Goal: Complete application form

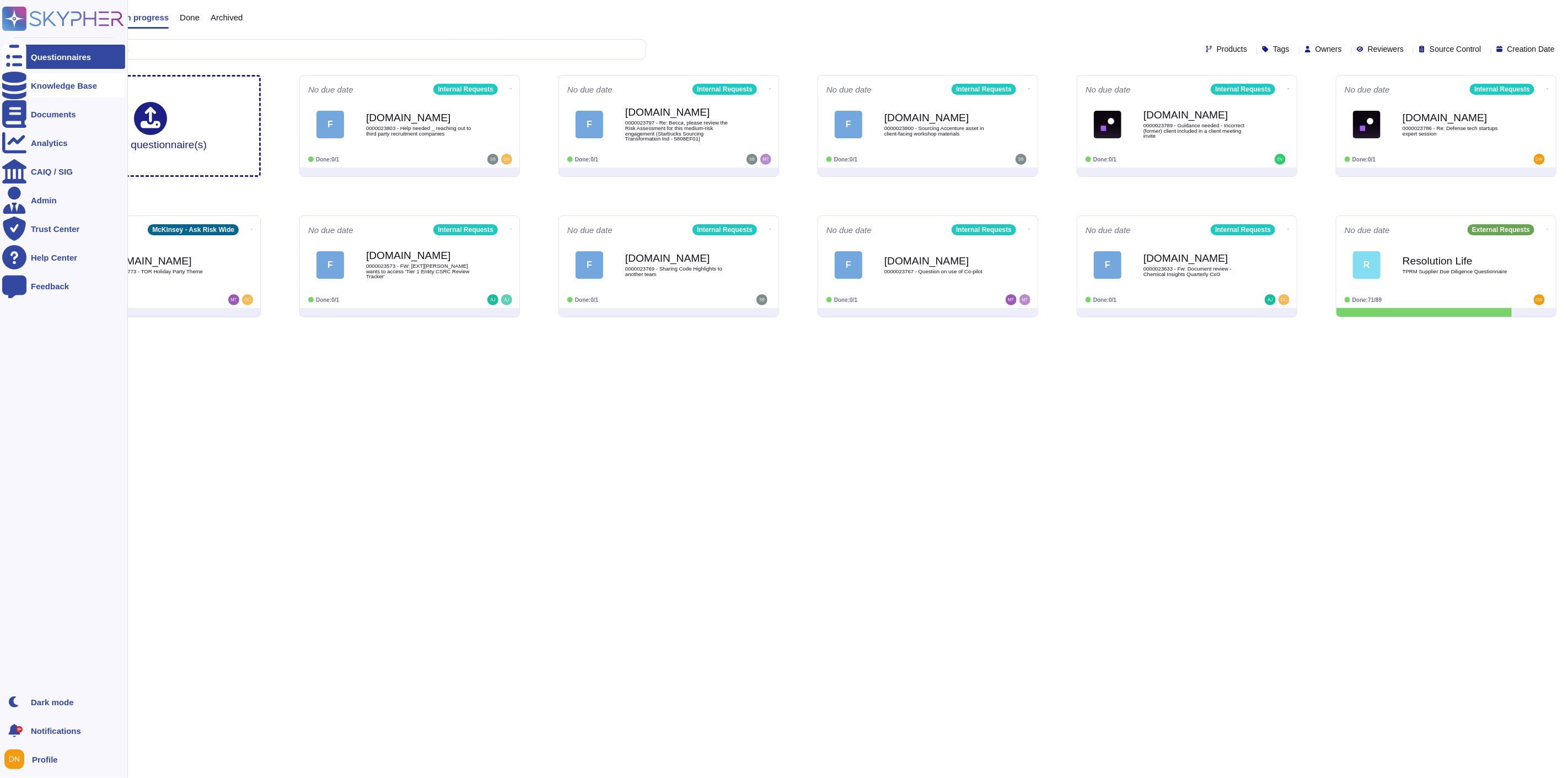
click at [6, 86] on div at bounding box center [14, 85] width 24 height 24
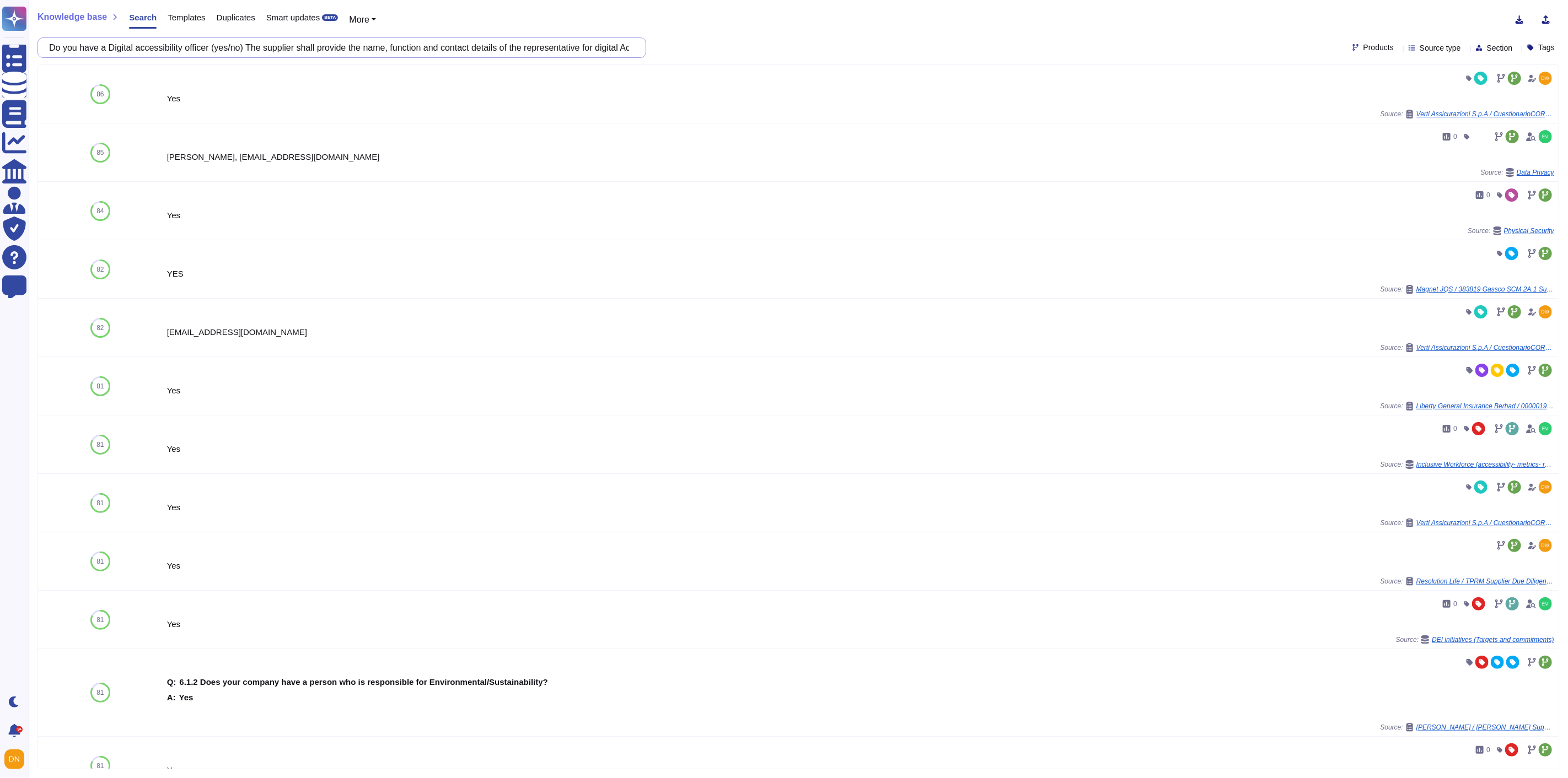
click at [374, 49] on input "Do you have a Digital accessibility officer (yes/no) The supplier shall provide…" at bounding box center [339, 47] width 591 height 20
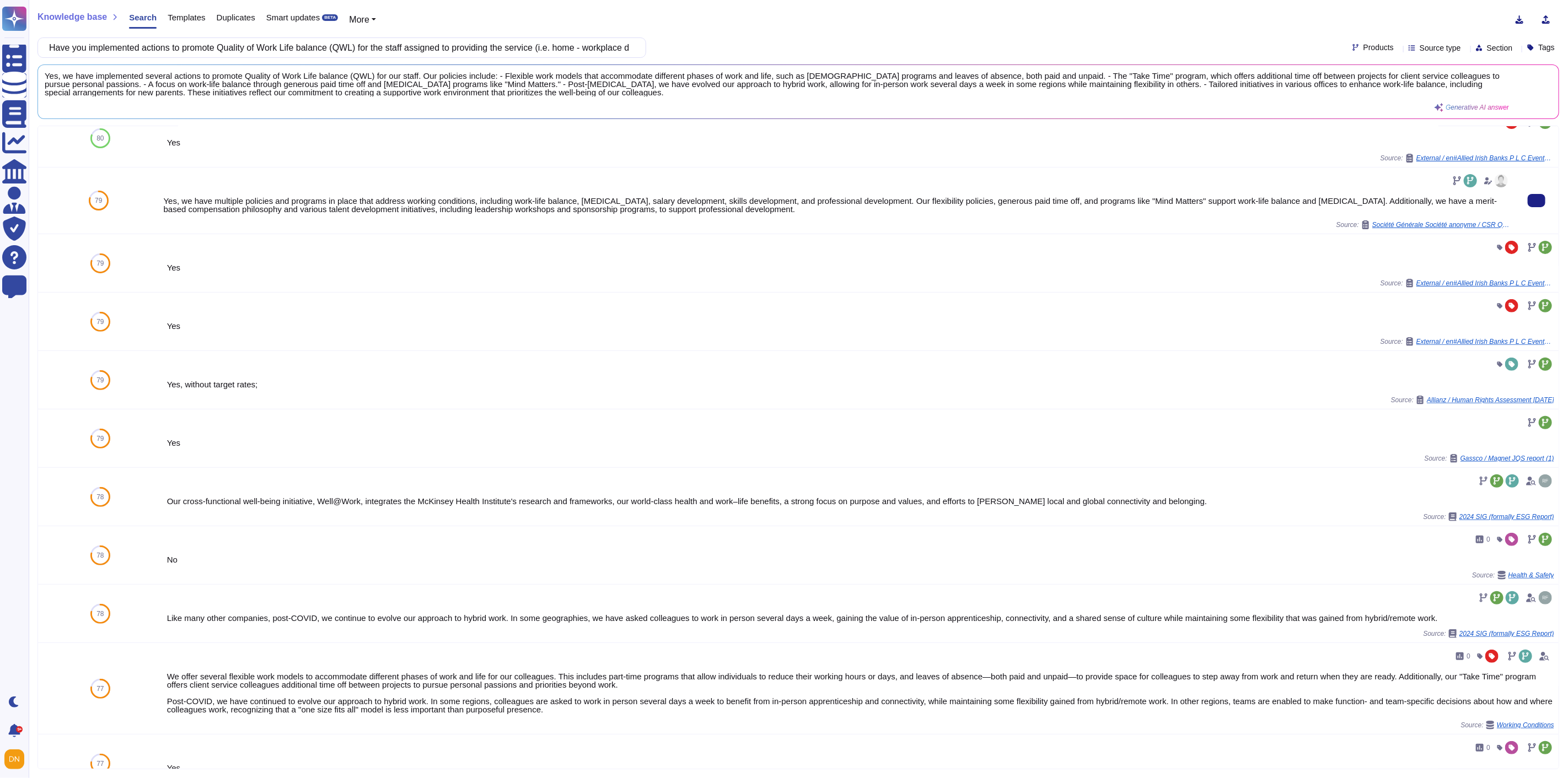
scroll to position [309, 0]
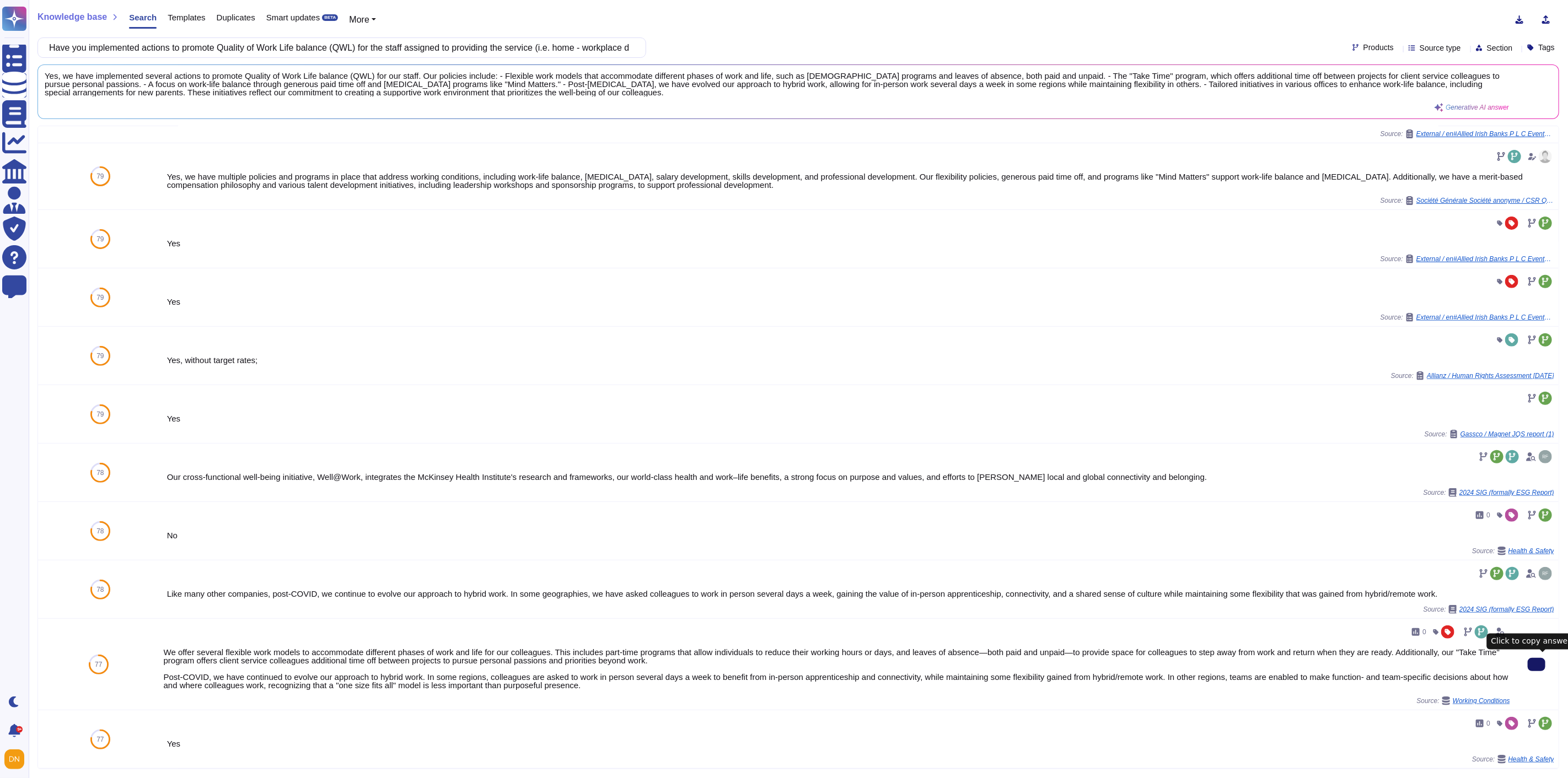
click at [1533, 666] on button at bounding box center [1537, 664] width 17 height 13
click at [459, 38] on input "Have you implemented actions to promote Quality of Work Life balance (QWL) for …" at bounding box center [339, 47] width 591 height 20
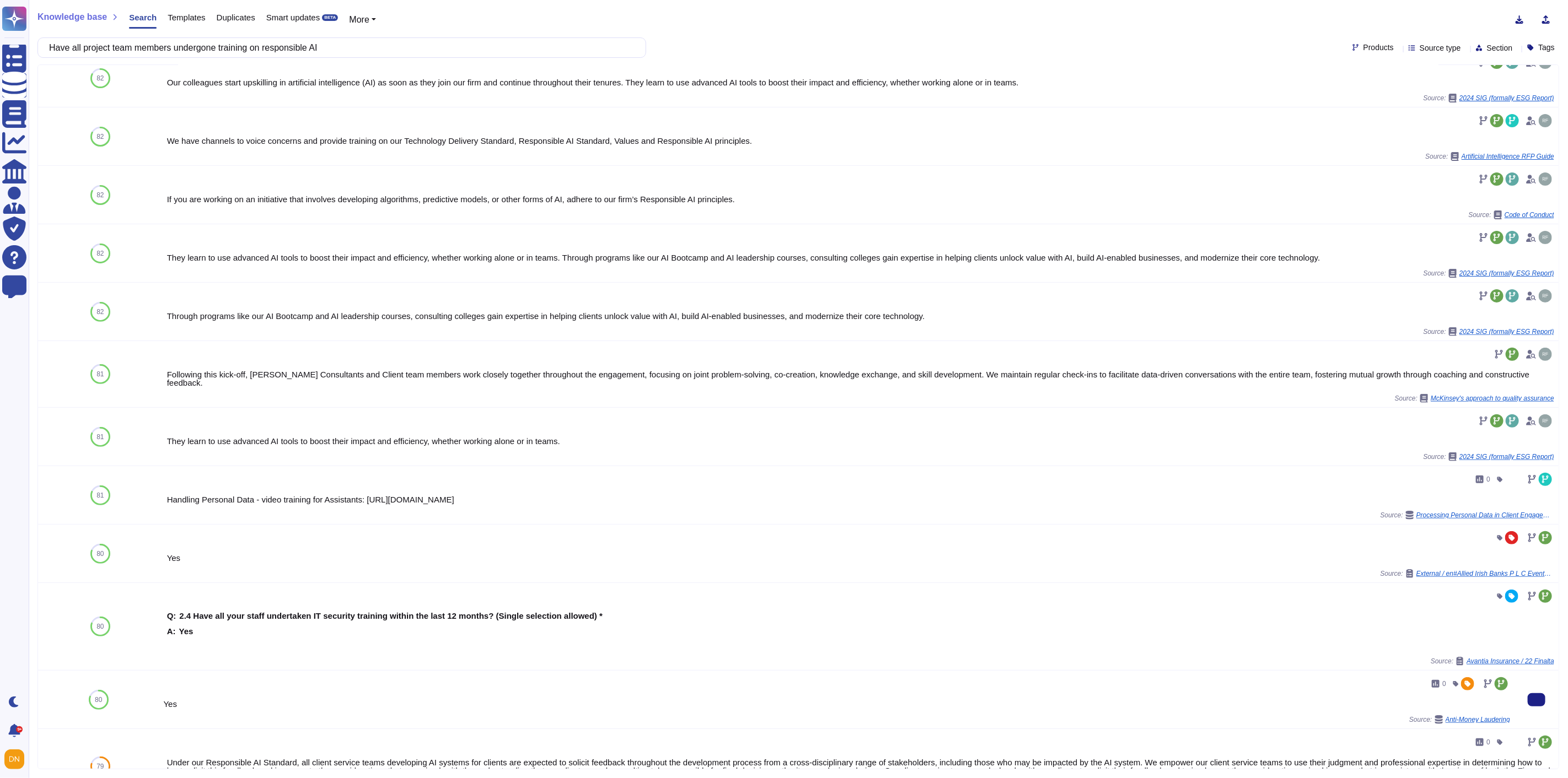
scroll to position [161, 0]
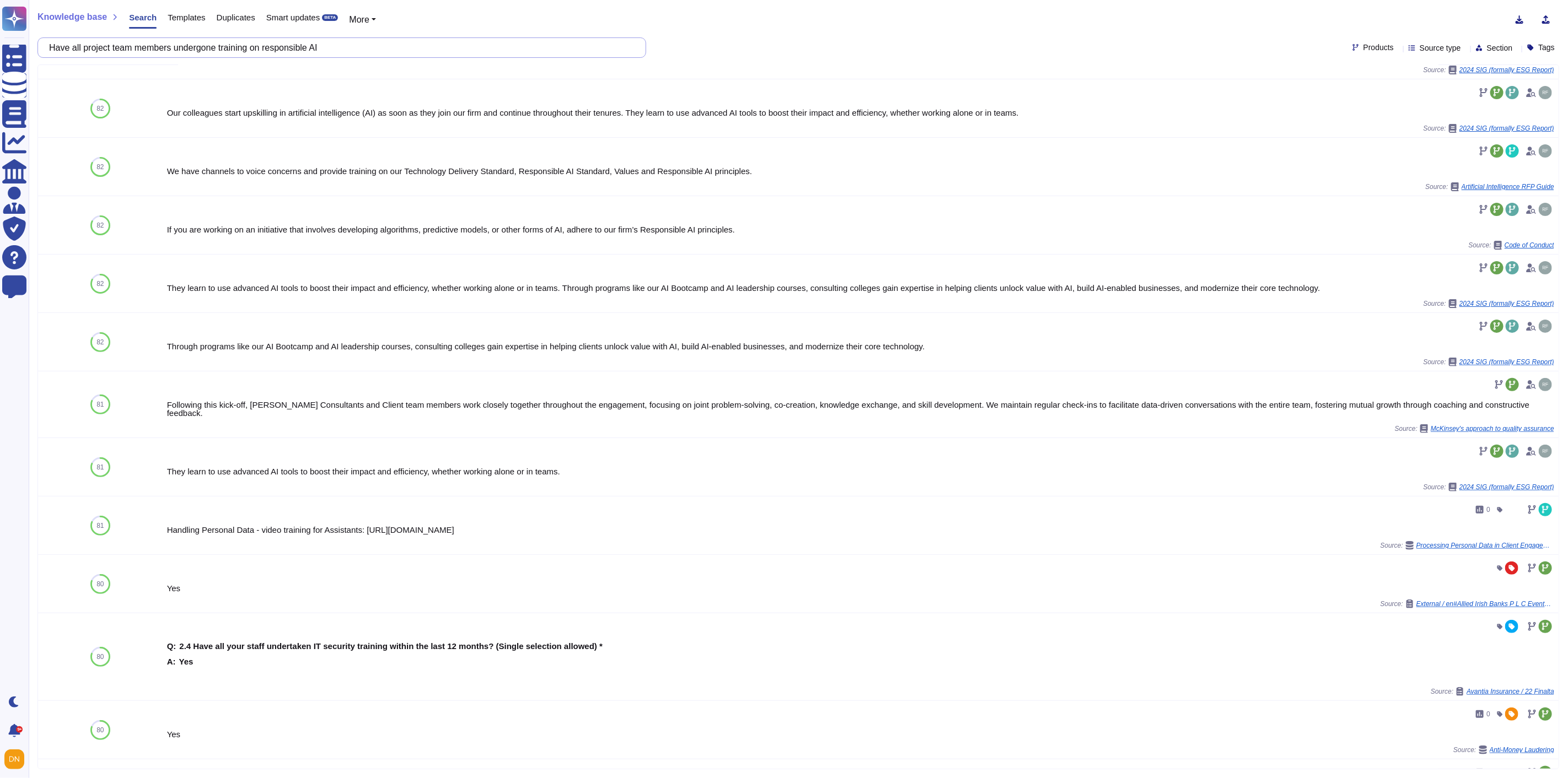
drag, startPoint x: 261, startPoint y: 47, endPoint x: 383, endPoint y: 51, distance: 122.1
click at [383, 51] on input "Have all project team members undergone training on responsible AI" at bounding box center [339, 47] width 591 height 20
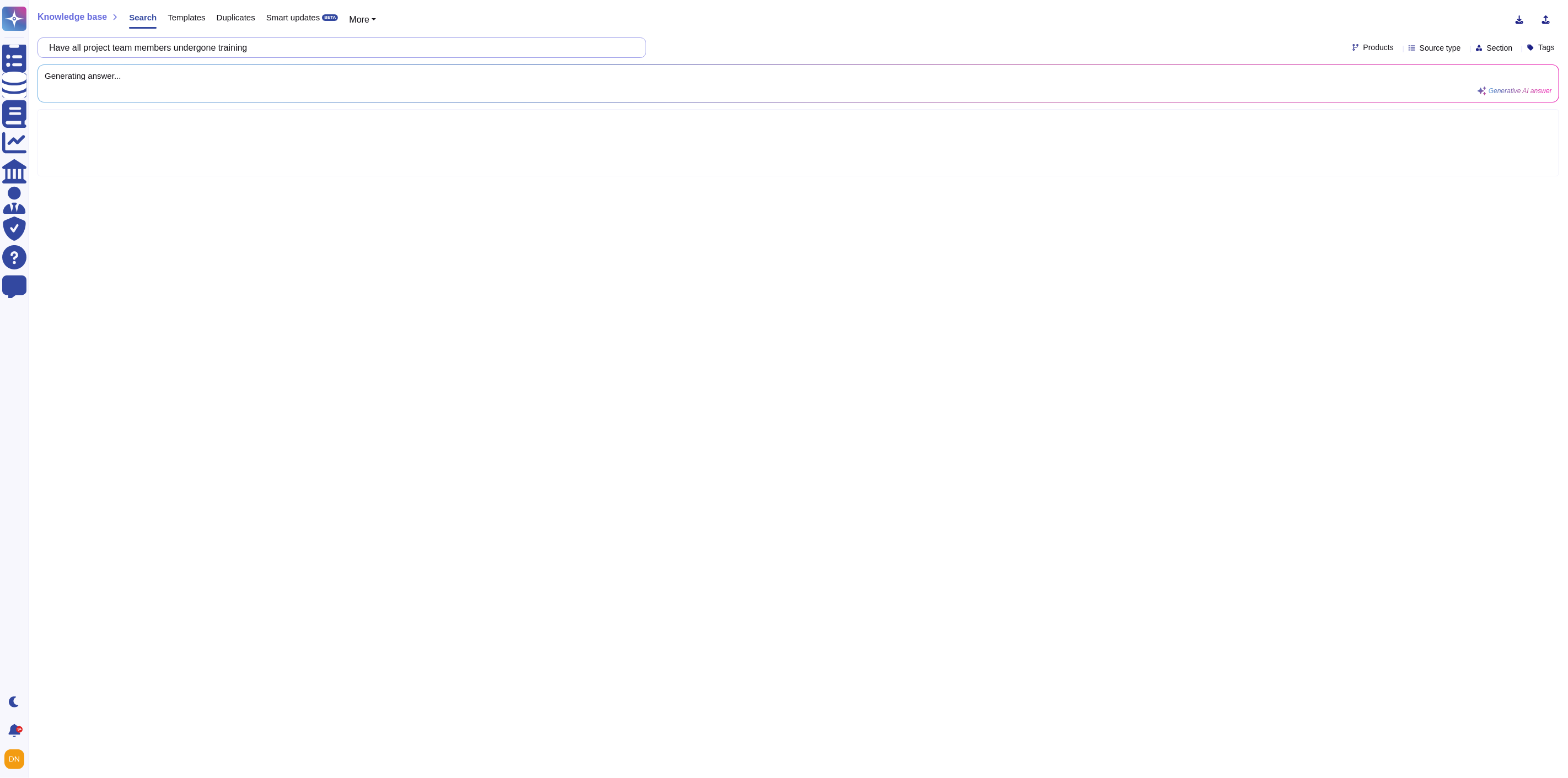
type input "Have all project team members undergone training"
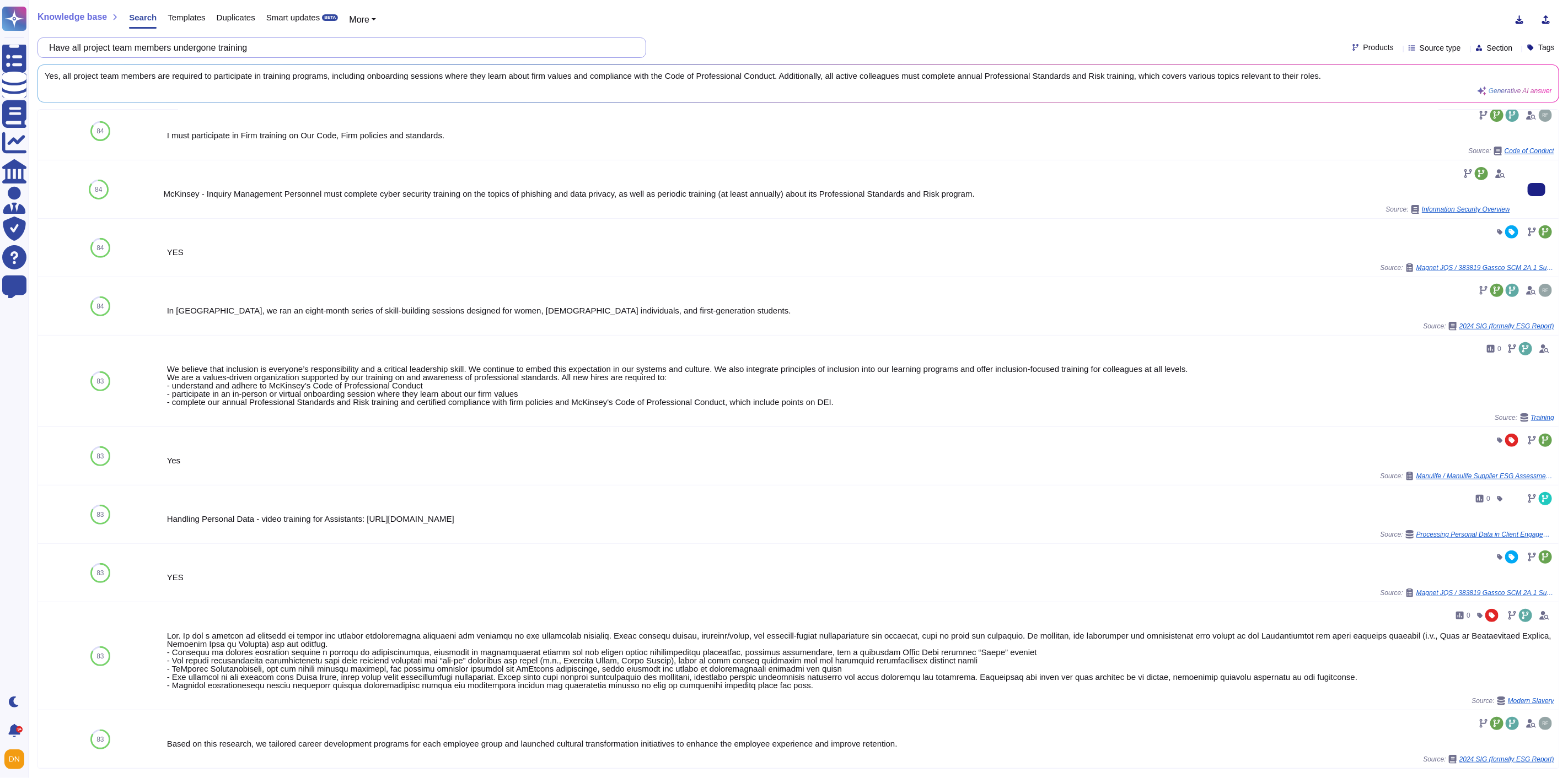
scroll to position [333, 0]
